Goal: Information Seeking & Learning: Compare options

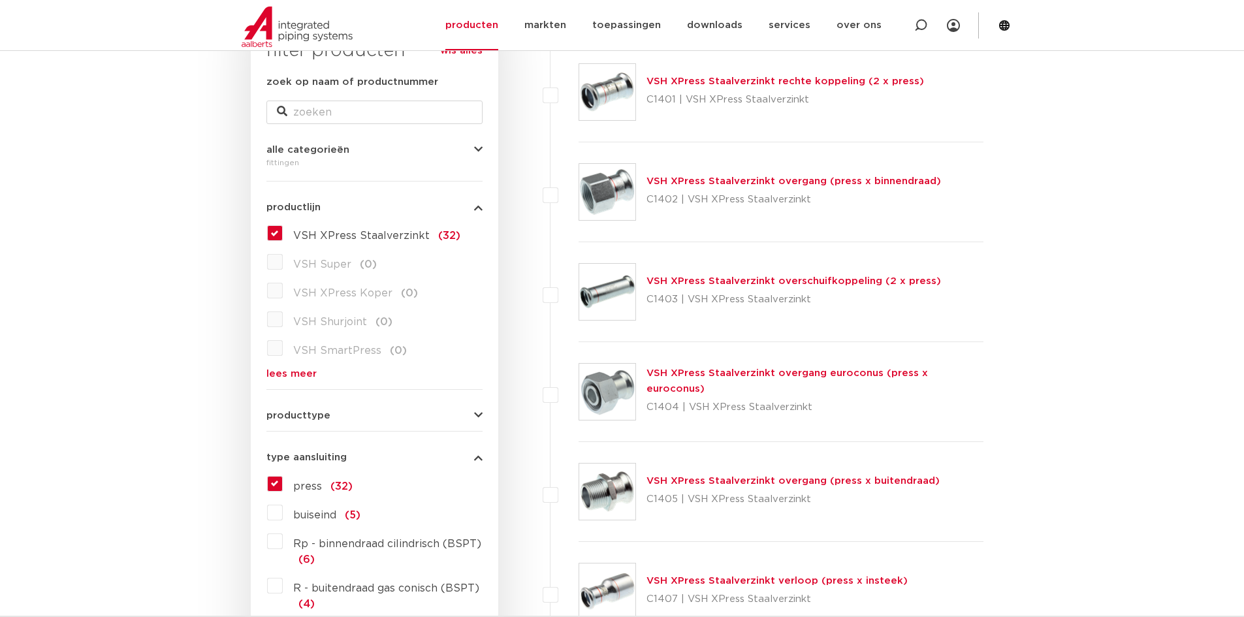
scroll to position [261, 0]
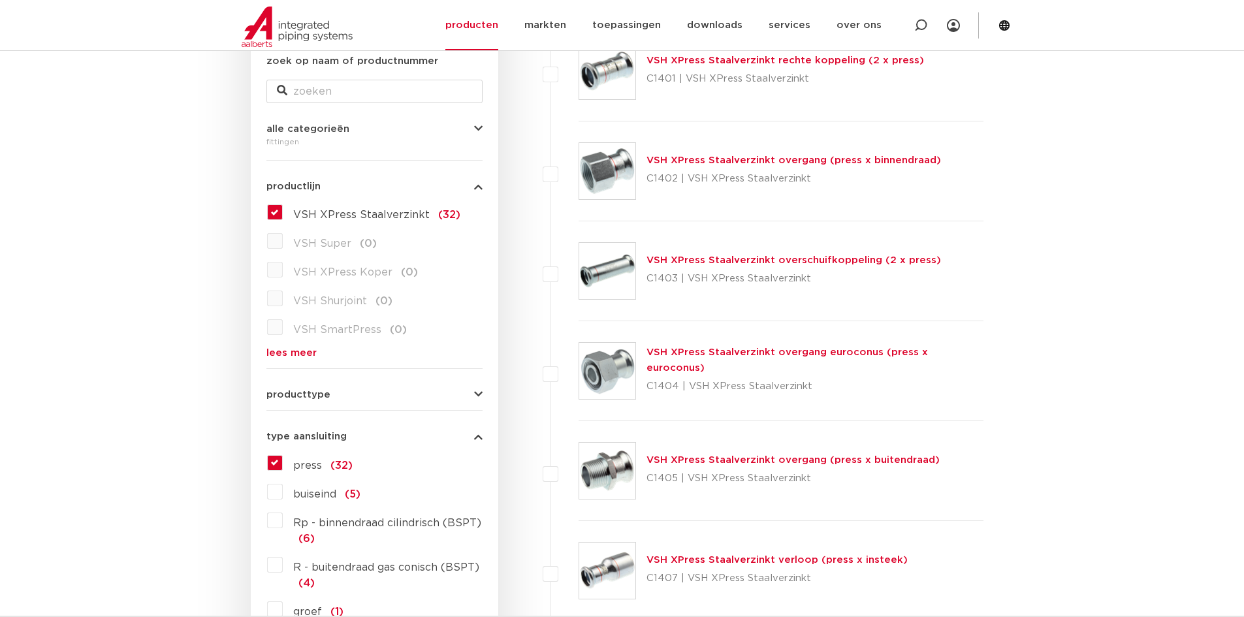
click at [328, 395] on button "producttype" at bounding box center [374, 395] width 216 height 10
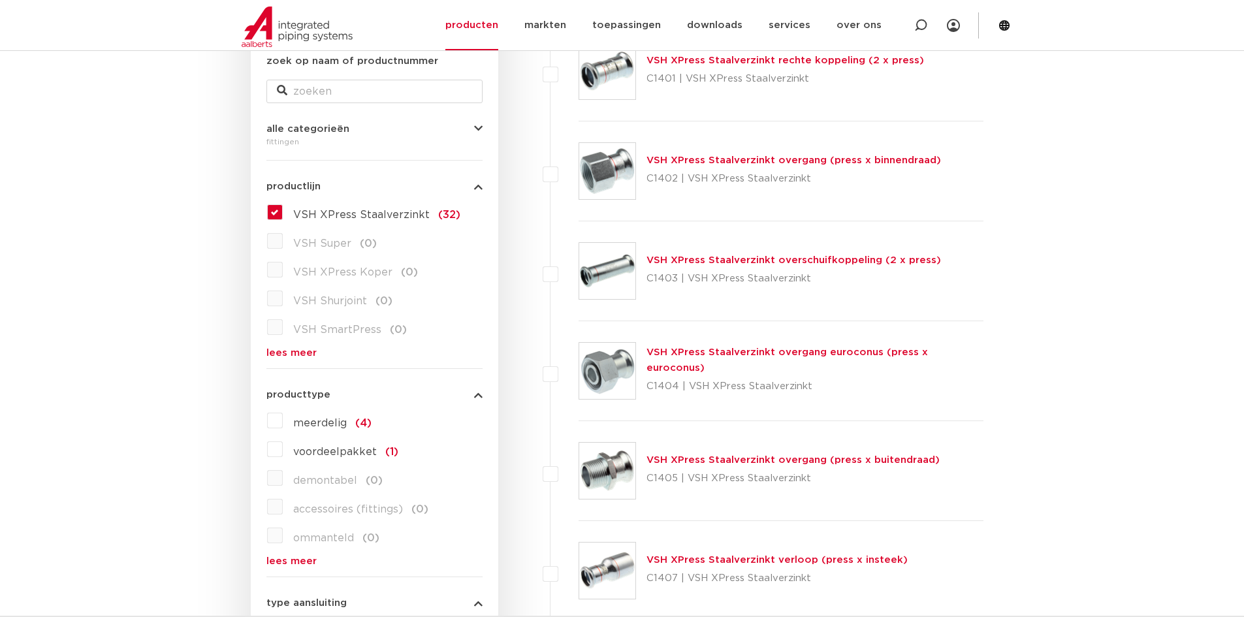
click at [351, 390] on button "producttype" at bounding box center [374, 395] width 216 height 10
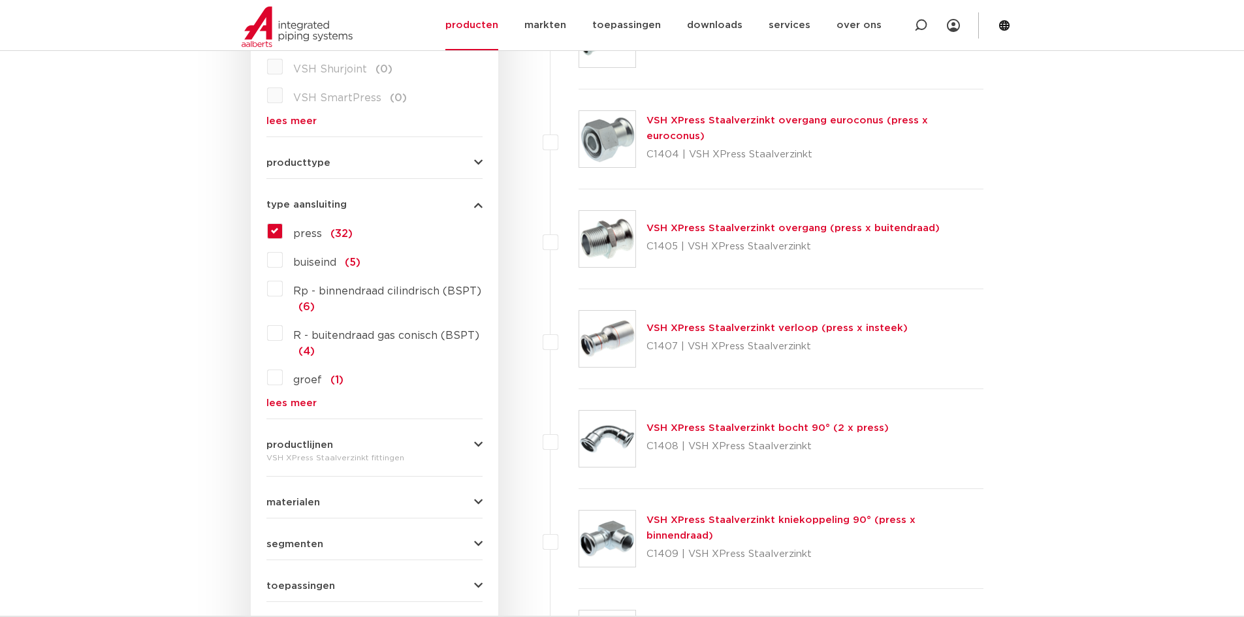
scroll to position [457, 0]
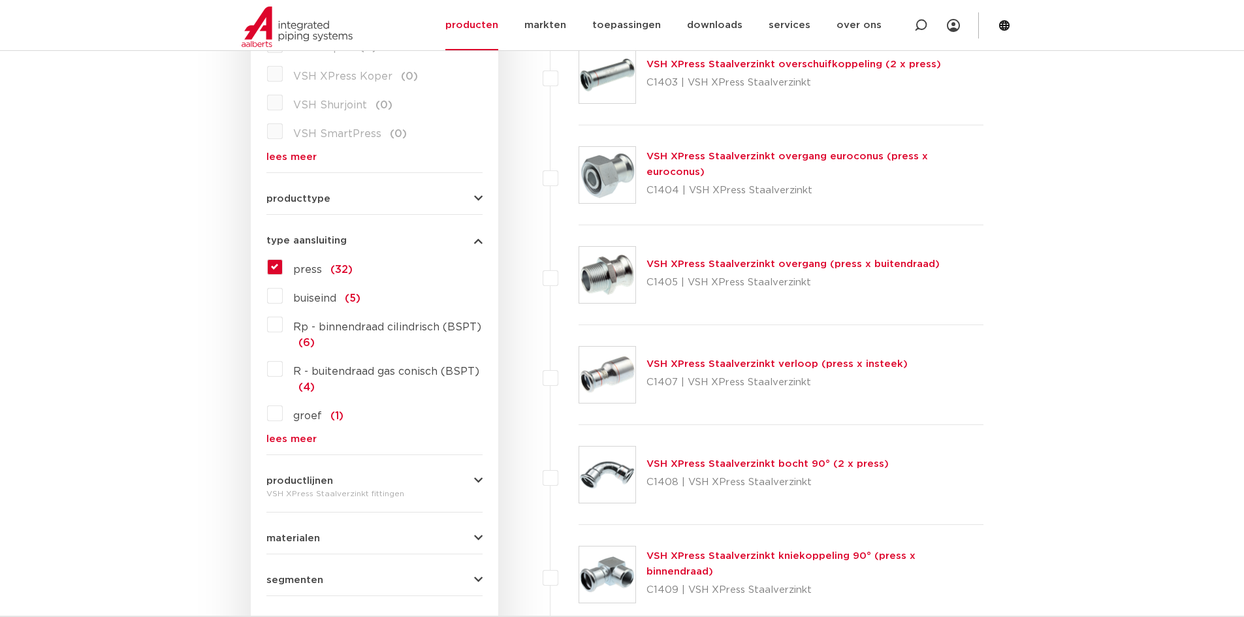
click at [666, 364] on link "VSH XPress Staalverzinkt verloop (press x insteek)" at bounding box center [776, 364] width 261 height 10
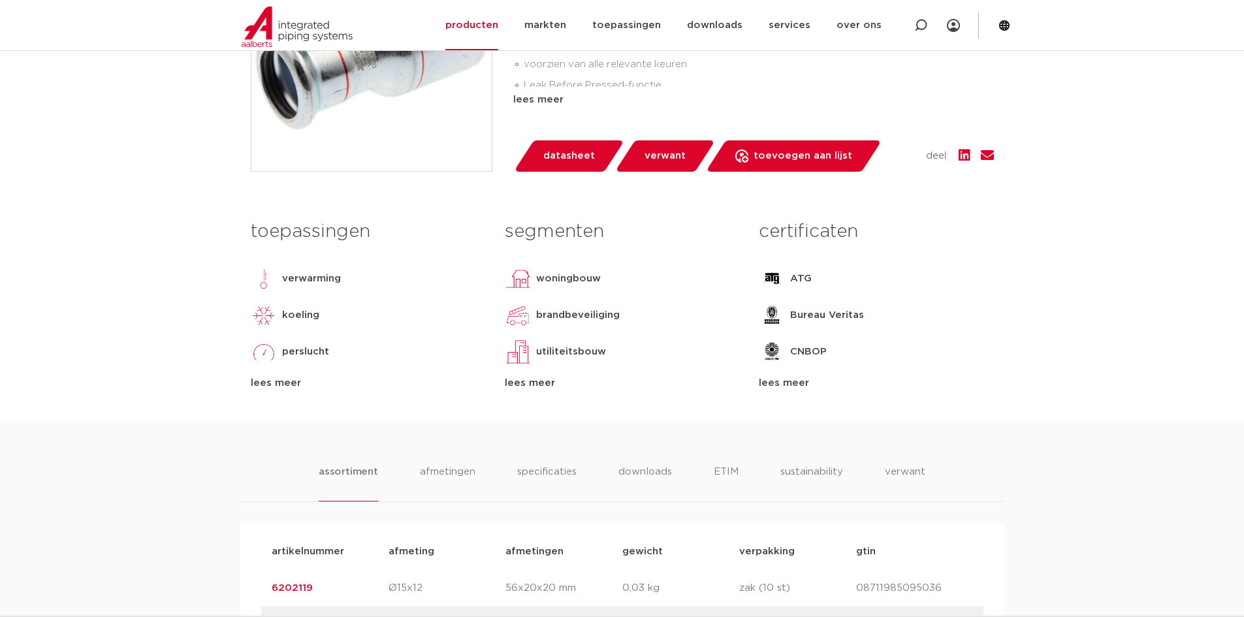
scroll to position [457, 0]
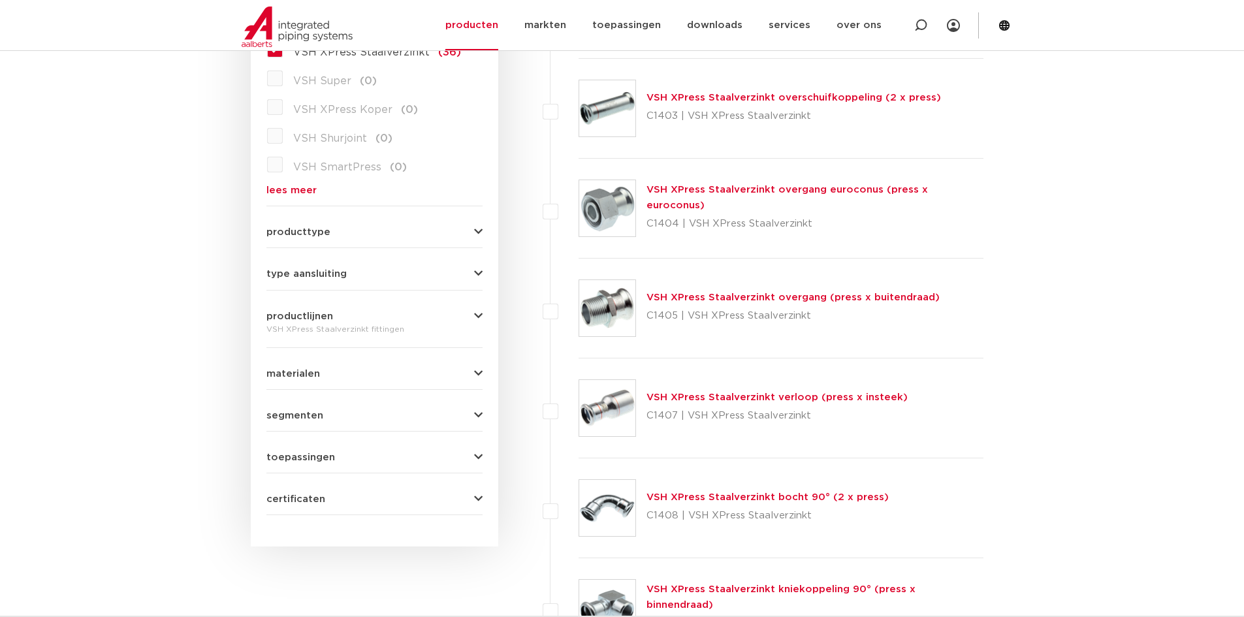
scroll to position [392, 0]
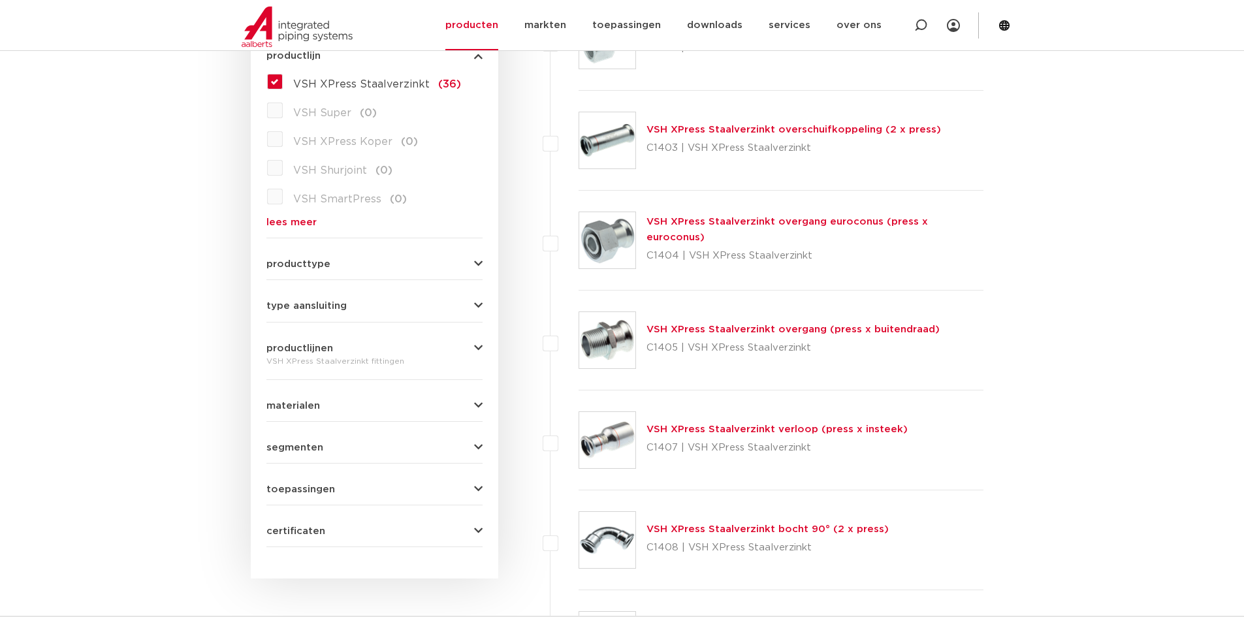
click at [855, 323] on div "VSH XPress Staalverzinkt overgang (press x buitendraad) C1405 | VSH XPress Staa…" at bounding box center [792, 340] width 293 height 37
click at [854, 328] on link "VSH XPress Staalverzinkt overgang (press x buitendraad)" at bounding box center [792, 330] width 293 height 10
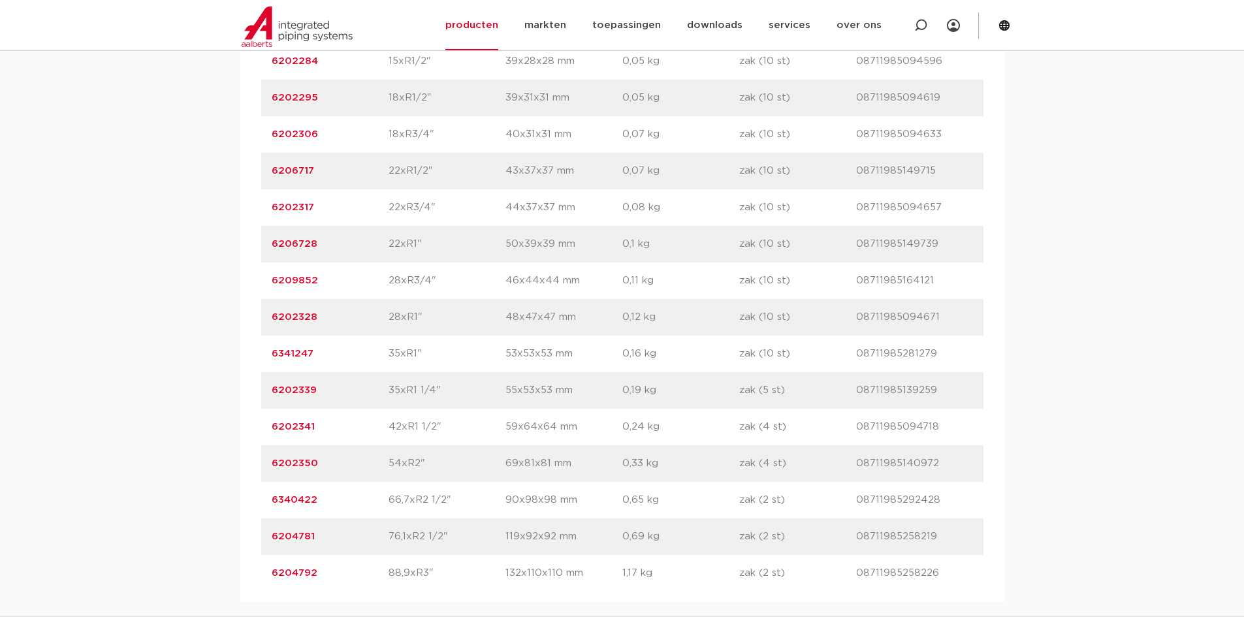
scroll to position [1045, 0]
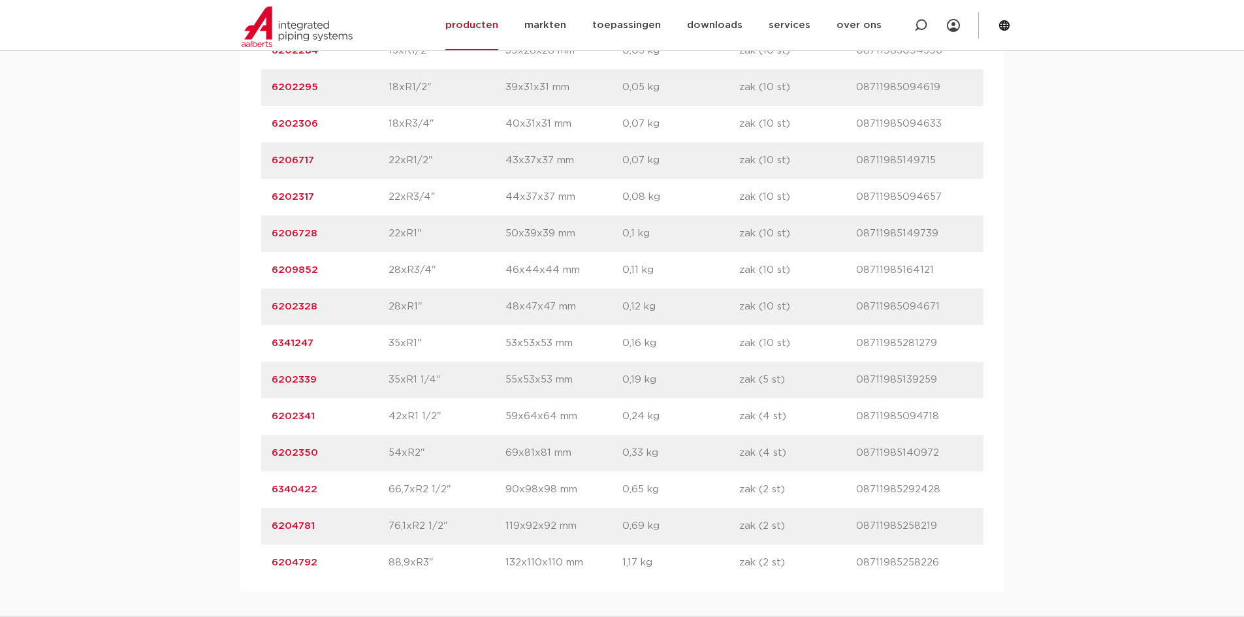
drag, startPoint x: 403, startPoint y: 450, endPoint x: 426, endPoint y: 450, distance: 22.9
click at [426, 450] on p "54xR2"" at bounding box center [447, 453] width 117 height 16
click at [432, 450] on p "54xR2"" at bounding box center [447, 453] width 117 height 16
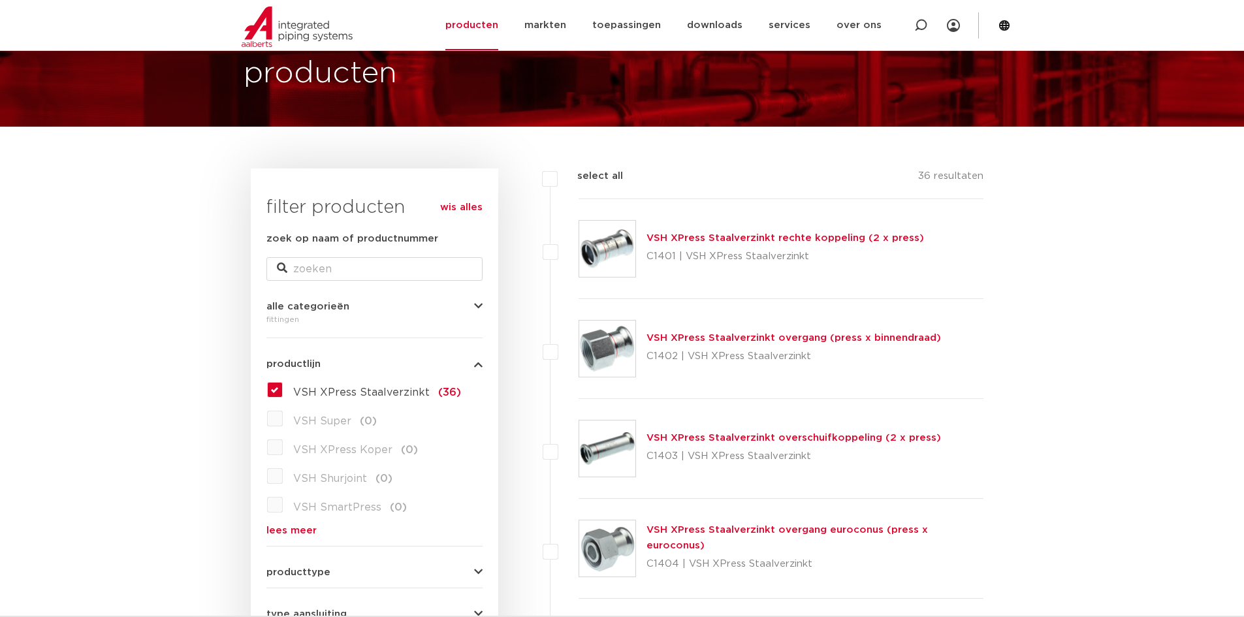
scroll to position [65, 0]
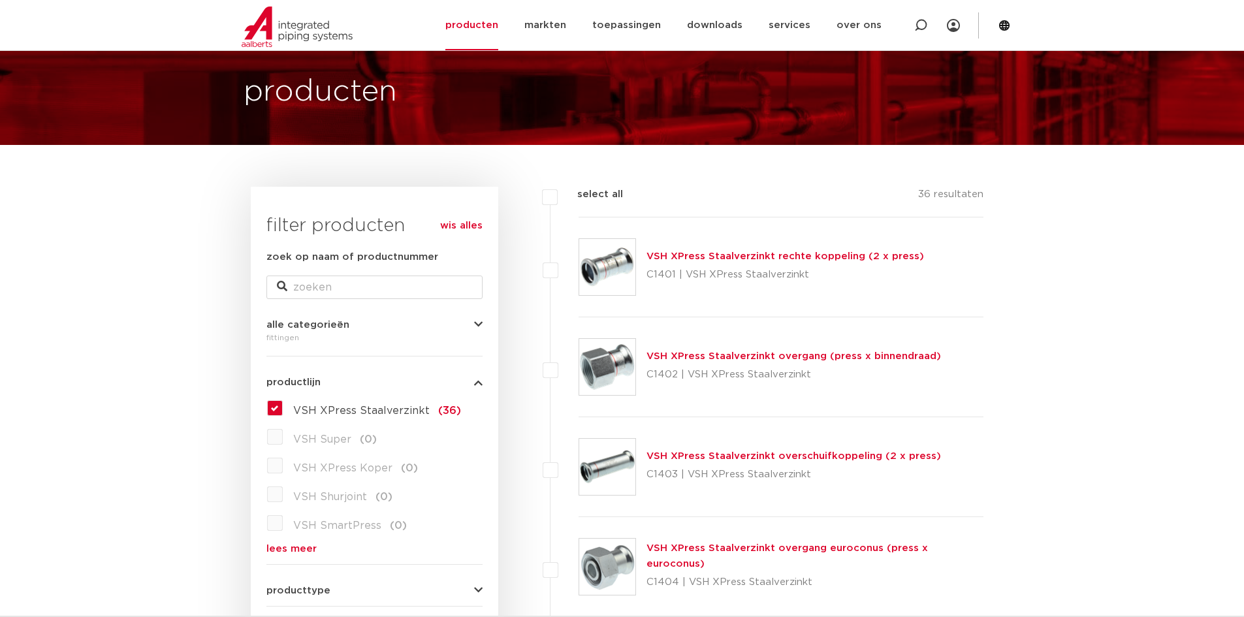
click at [725, 356] on link "VSH XPress Staalverzinkt overgang (press x binnendraad)" at bounding box center [793, 356] width 294 height 10
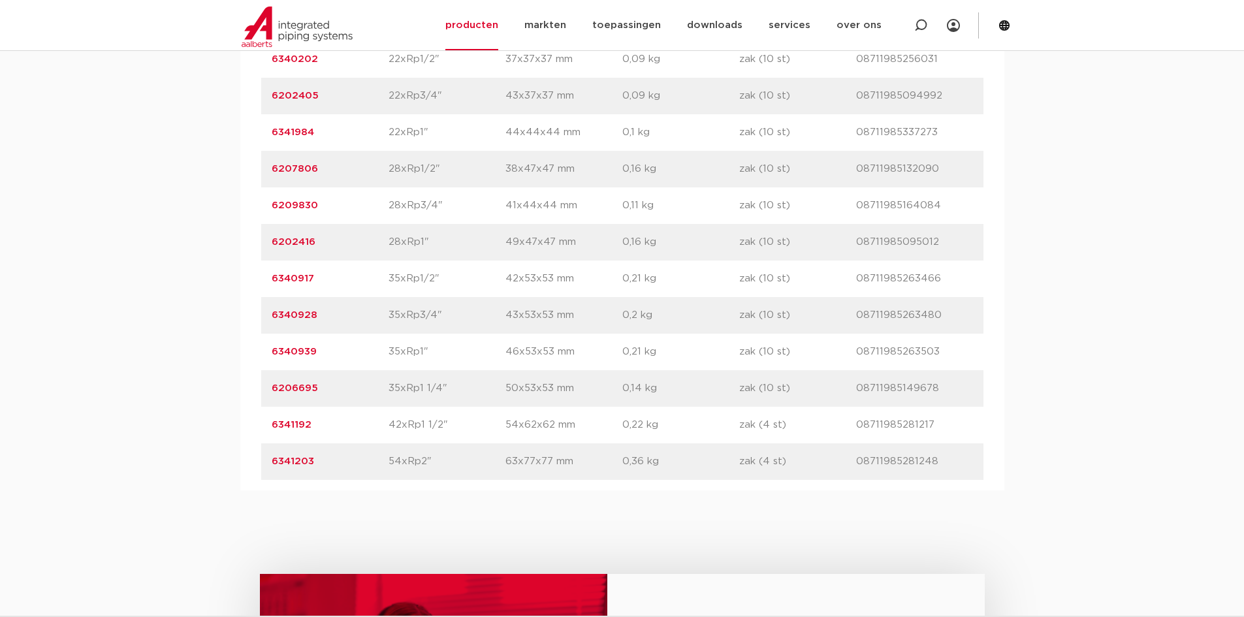
scroll to position [1110, 0]
drag, startPoint x: 439, startPoint y: 423, endPoint x: 388, endPoint y: 428, distance: 51.1
click at [389, 428] on p "42xRp1 1/2"" at bounding box center [447, 425] width 117 height 16
click at [398, 434] on div "artikelnummer 6341192 afmeting 42xRp1 1/2" afmetingen 54x62x62 mm gewicht 0,22 …" at bounding box center [622, 424] width 722 height 37
drag, startPoint x: 429, startPoint y: 453, endPoint x: 348, endPoint y: 436, distance: 82.7
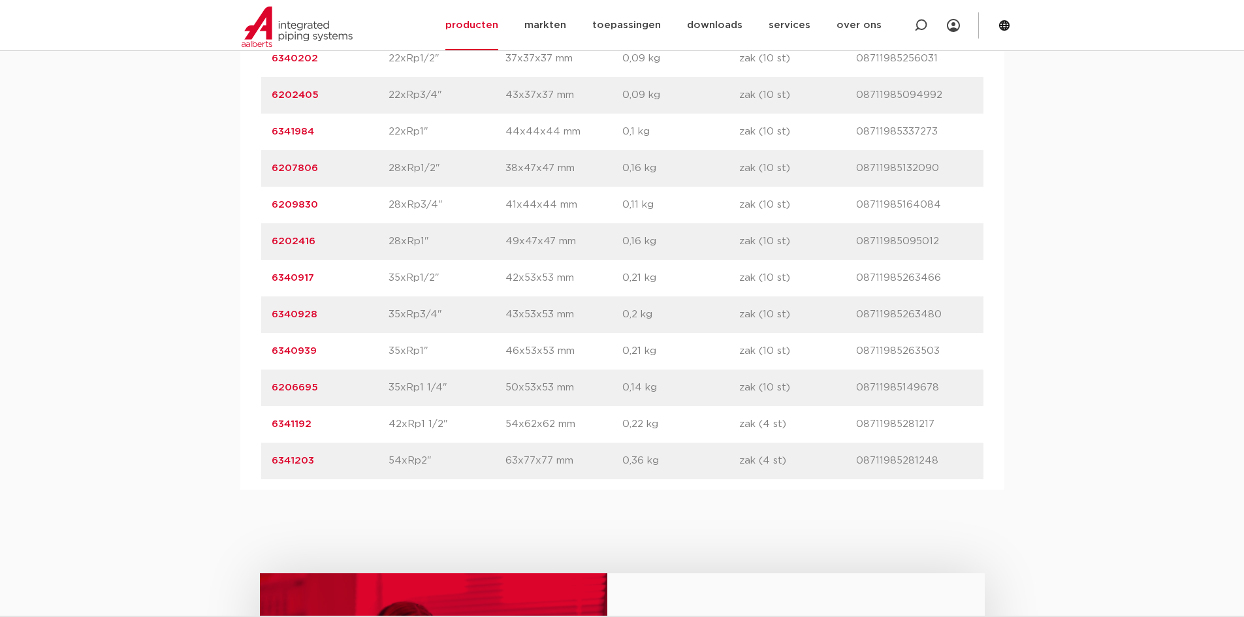
click at [348, 436] on div "artikelnummer afmeting afmetingen gewicht verpakking gtin artikelnummer 6202361…" at bounding box center [622, 169] width 722 height 622
click at [261, 269] on div "artikelnummer 6340917 afmeting 35xRp1/2" afmetingen 42x53x53 mm gewicht 0,21 kg…" at bounding box center [622, 278] width 722 height 37
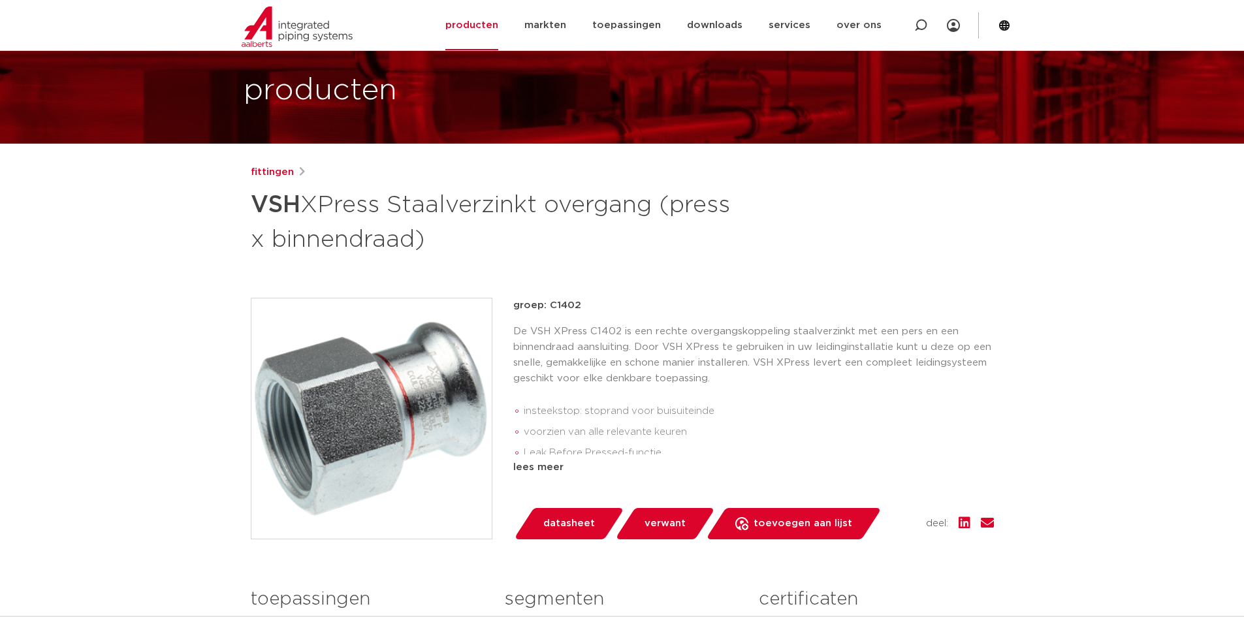
scroll to position [65, 0]
